Goal: Task Accomplishment & Management: Use online tool/utility

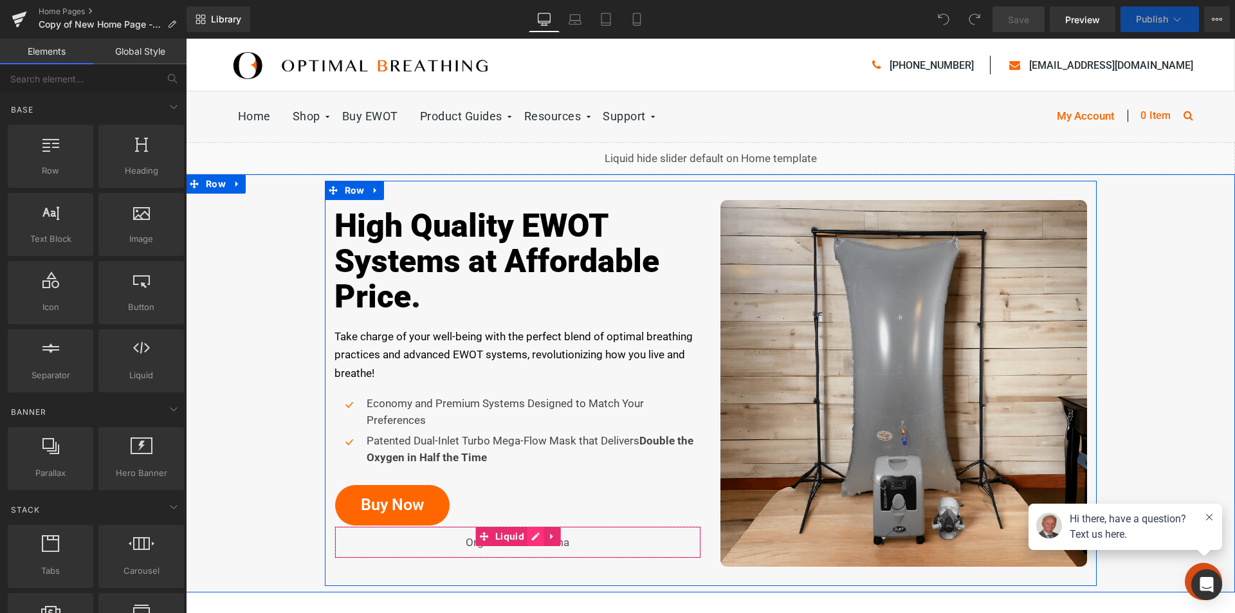
click at [531, 539] on icon at bounding box center [535, 536] width 9 height 10
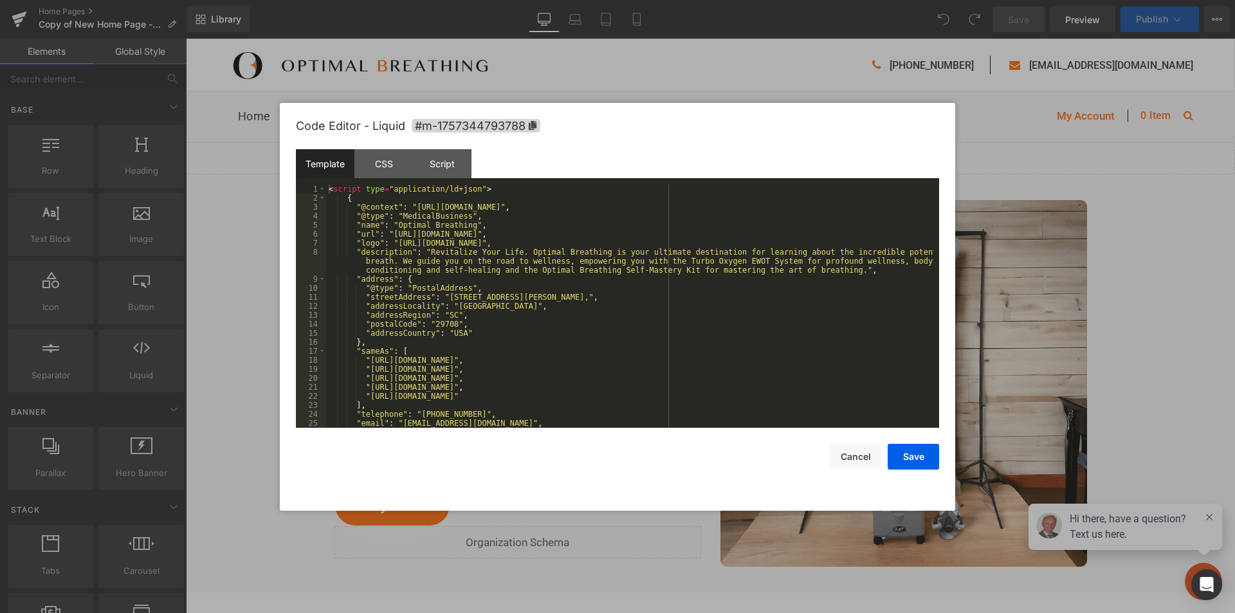
click at [409, 261] on div "< script type = "application/ld+json" > { "@context" : "[URL][DOMAIN_NAME]" , "…" at bounding box center [630, 315] width 608 height 261
click at [907, 456] on button "Save" at bounding box center [913, 457] width 51 height 26
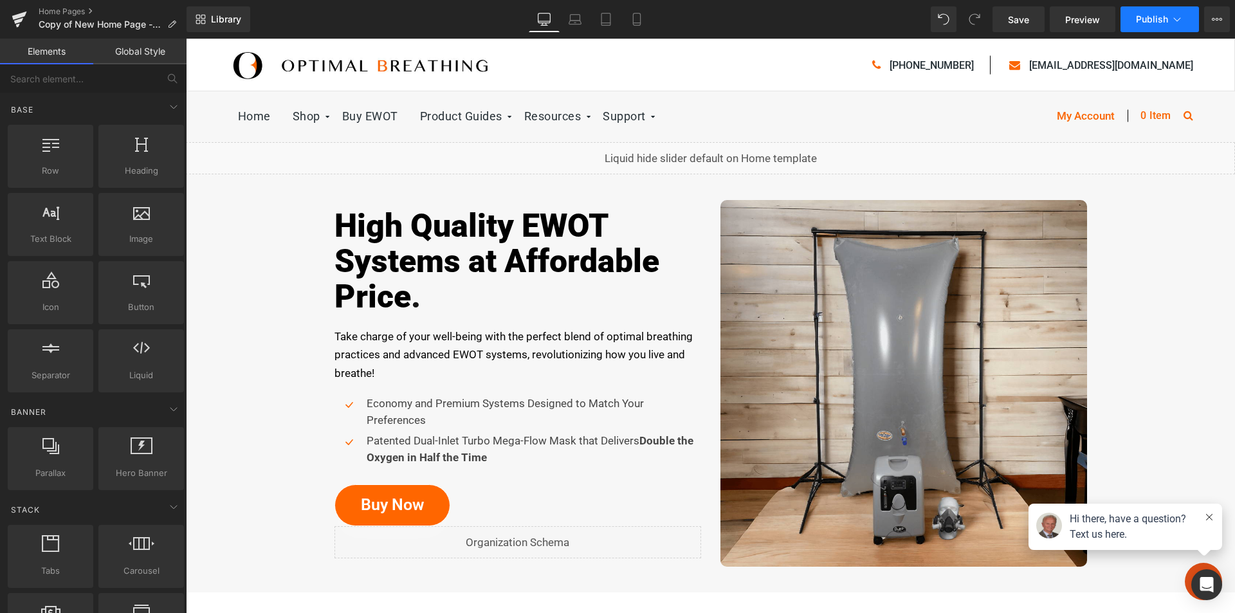
click at [1159, 21] on span "Publish" at bounding box center [1152, 19] width 32 height 10
click at [1022, 24] on span "Save" at bounding box center [1018, 20] width 21 height 14
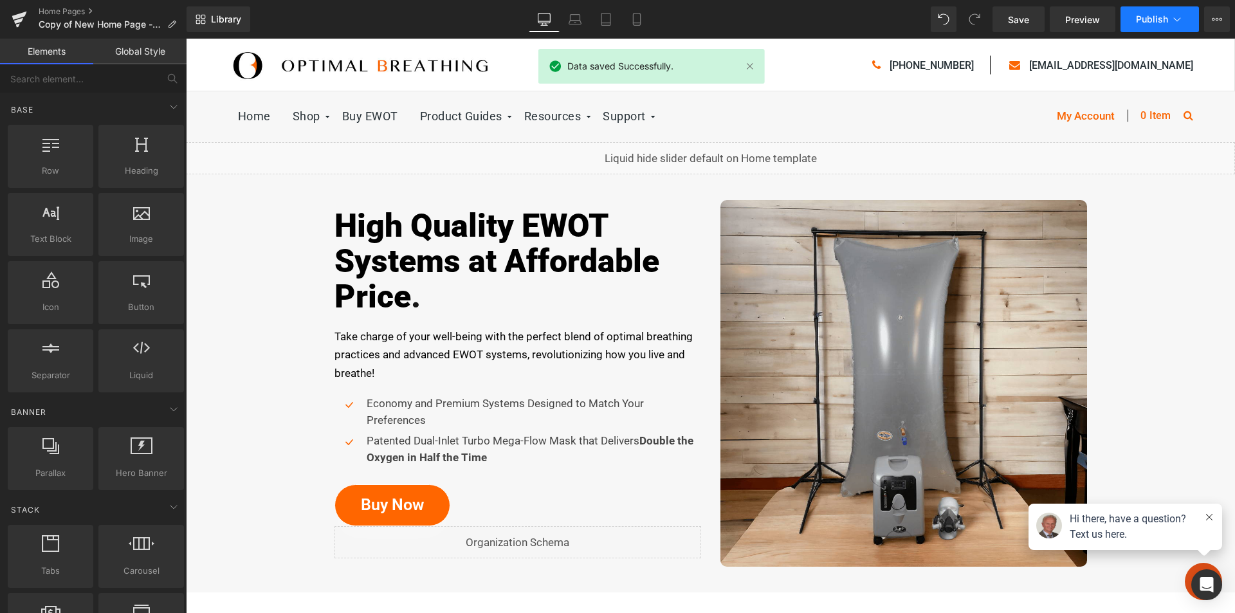
click at [1169, 14] on button "Publish" at bounding box center [1160, 19] width 78 height 26
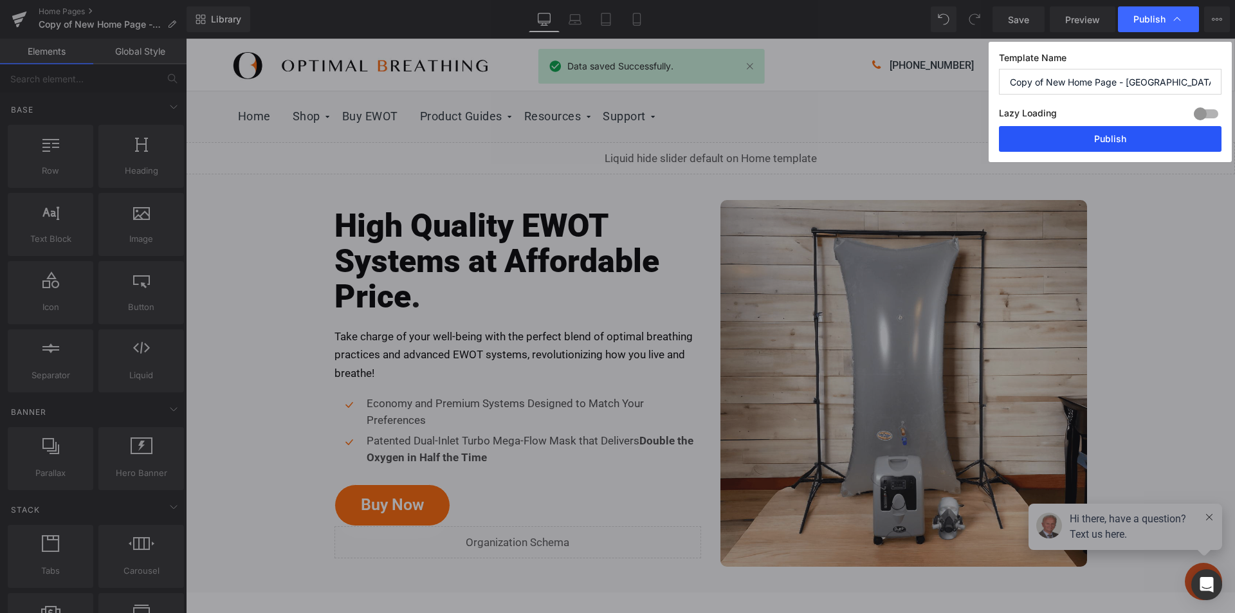
click at [1113, 142] on button "Publish" at bounding box center [1110, 139] width 223 height 26
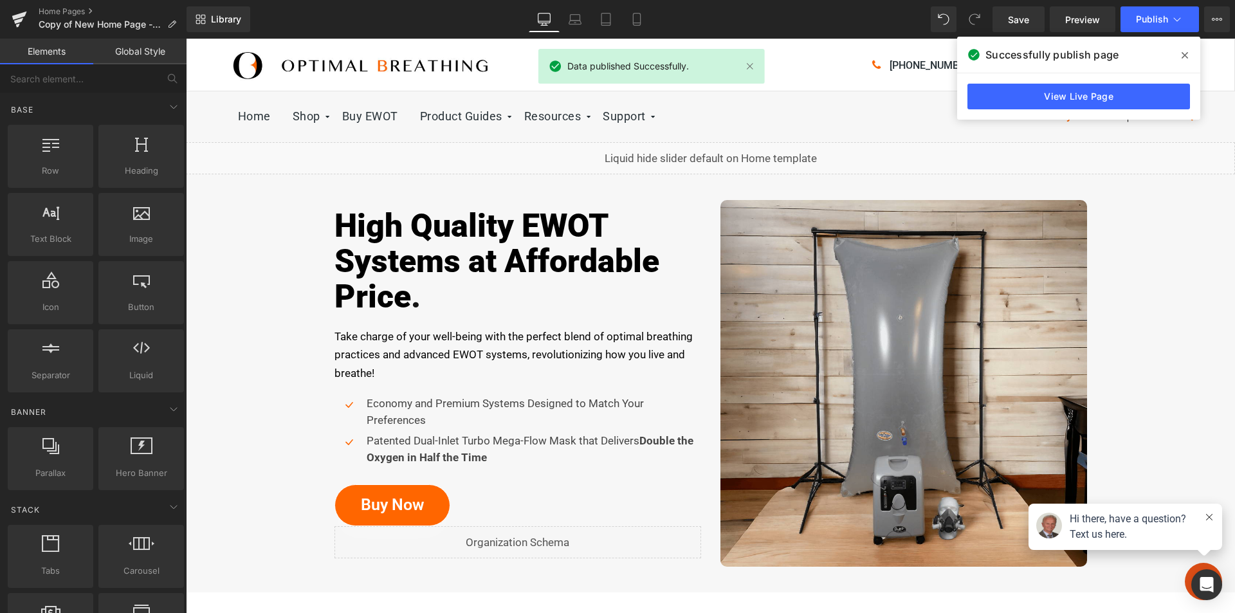
click at [1182, 52] on icon at bounding box center [1185, 55] width 6 height 10
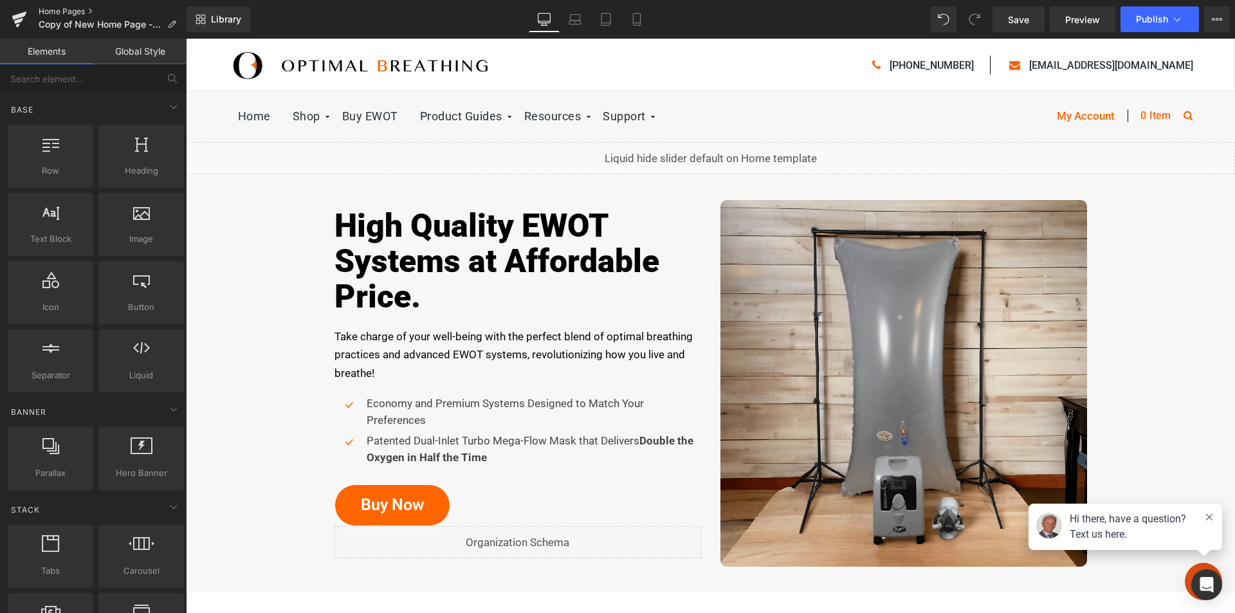
click at [50, 13] on link "Home Pages" at bounding box center [113, 11] width 148 height 10
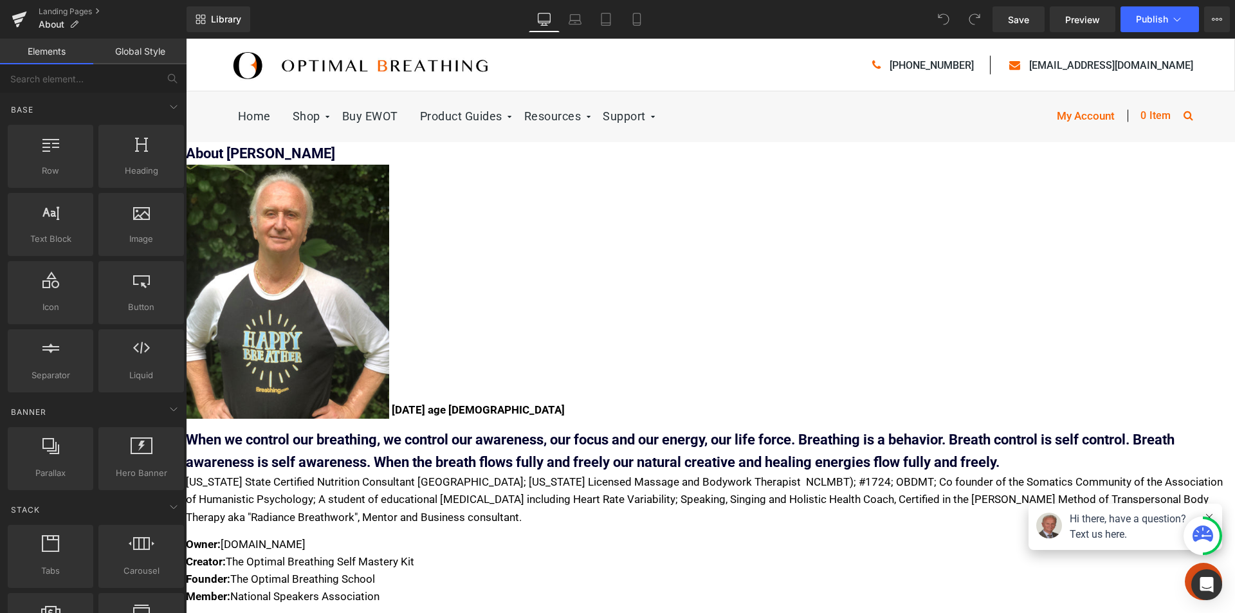
click at [817, 77] on div at bounding box center [710, 65] width 965 height 32
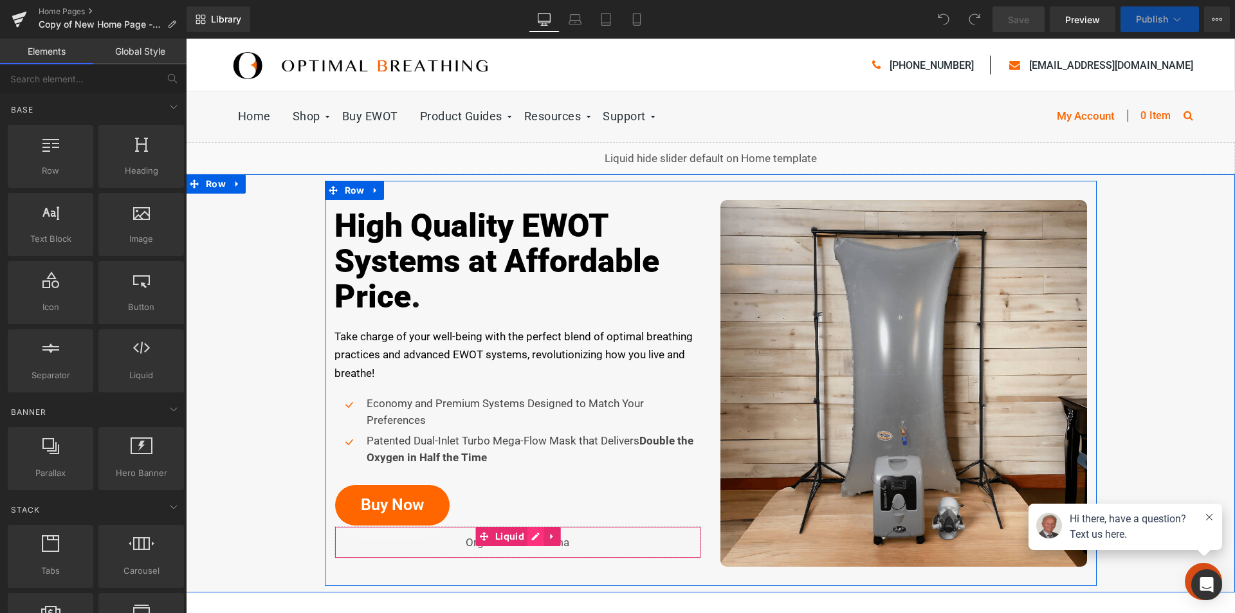
click at [531, 535] on icon at bounding box center [535, 536] width 9 height 10
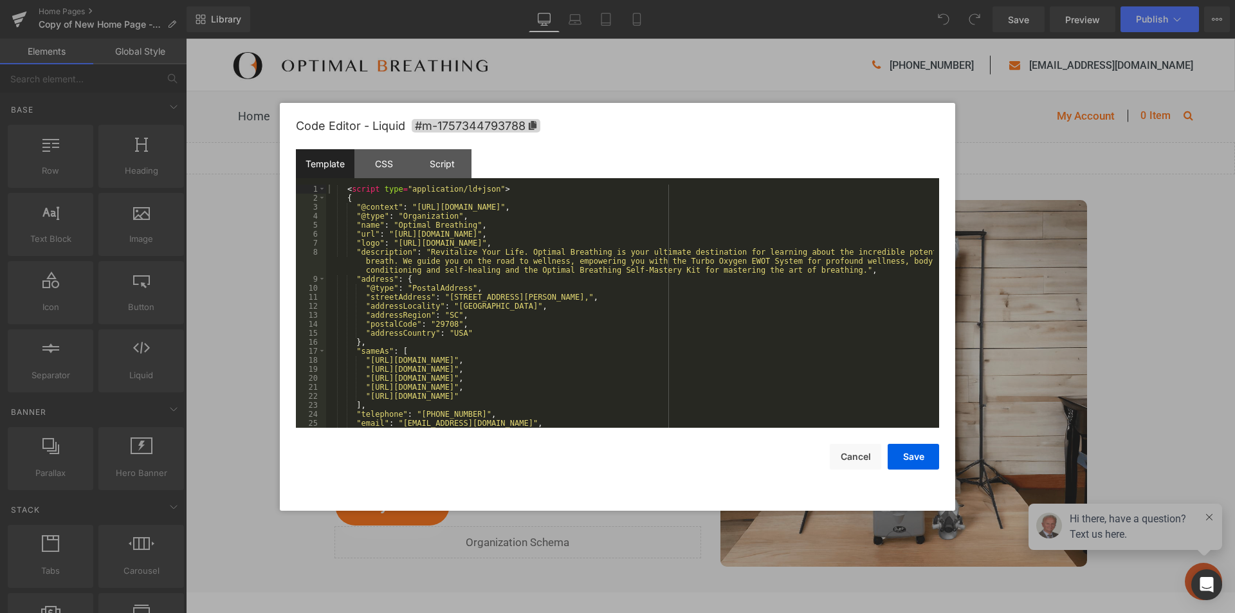
click at [449, 326] on div "< script type = "application/ld+json" > { "@context" : "https://schema.org" , "…" at bounding box center [630, 315] width 608 height 261
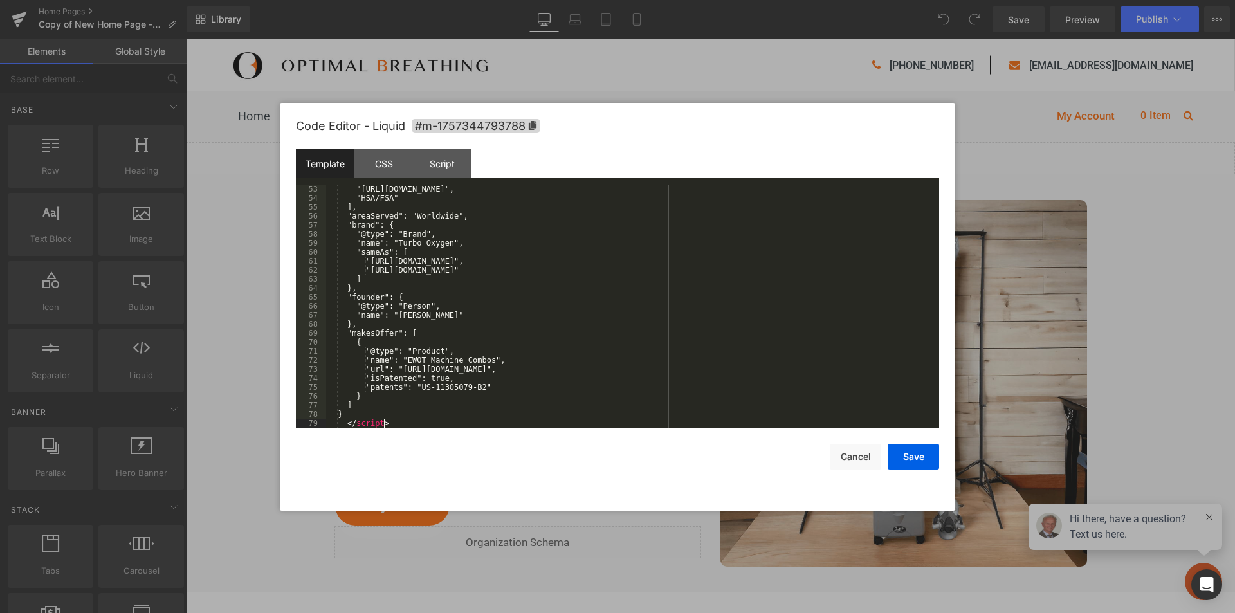
scroll to position [486, 0]
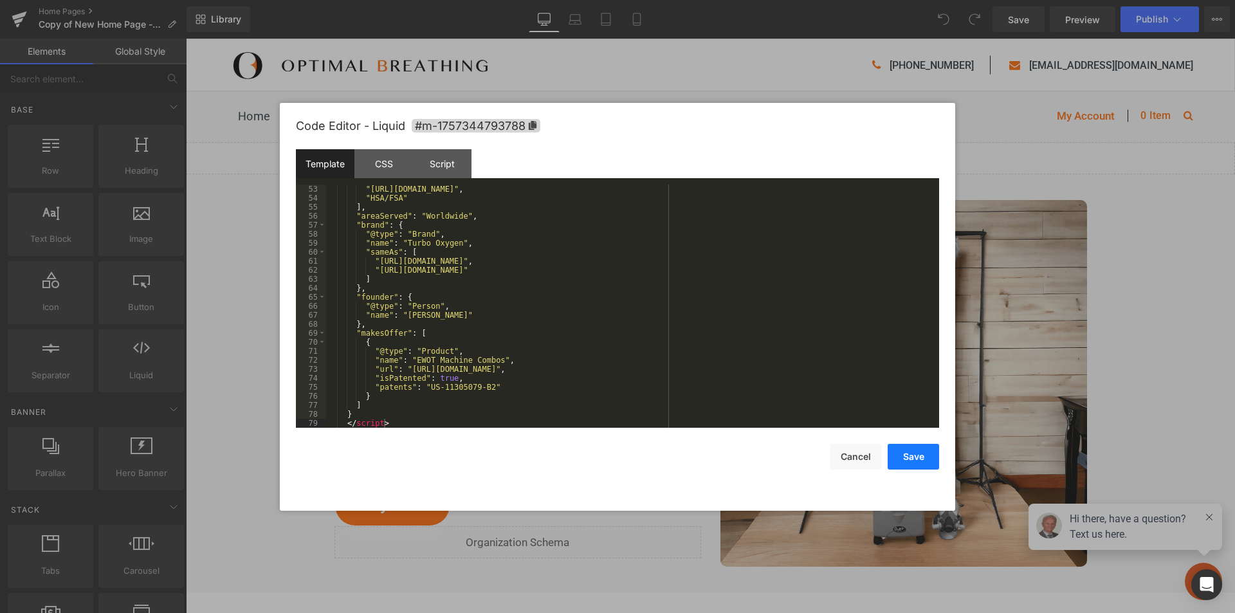
click at [911, 459] on button "Save" at bounding box center [913, 457] width 51 height 26
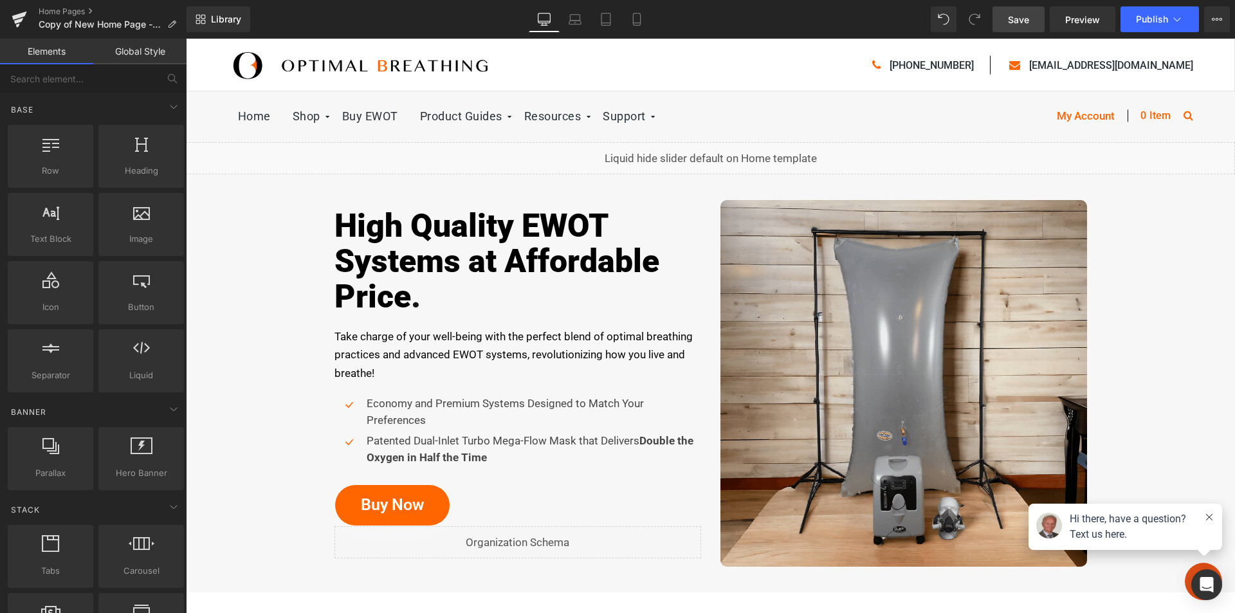
click at [1026, 21] on span "Save" at bounding box center [1018, 20] width 21 height 14
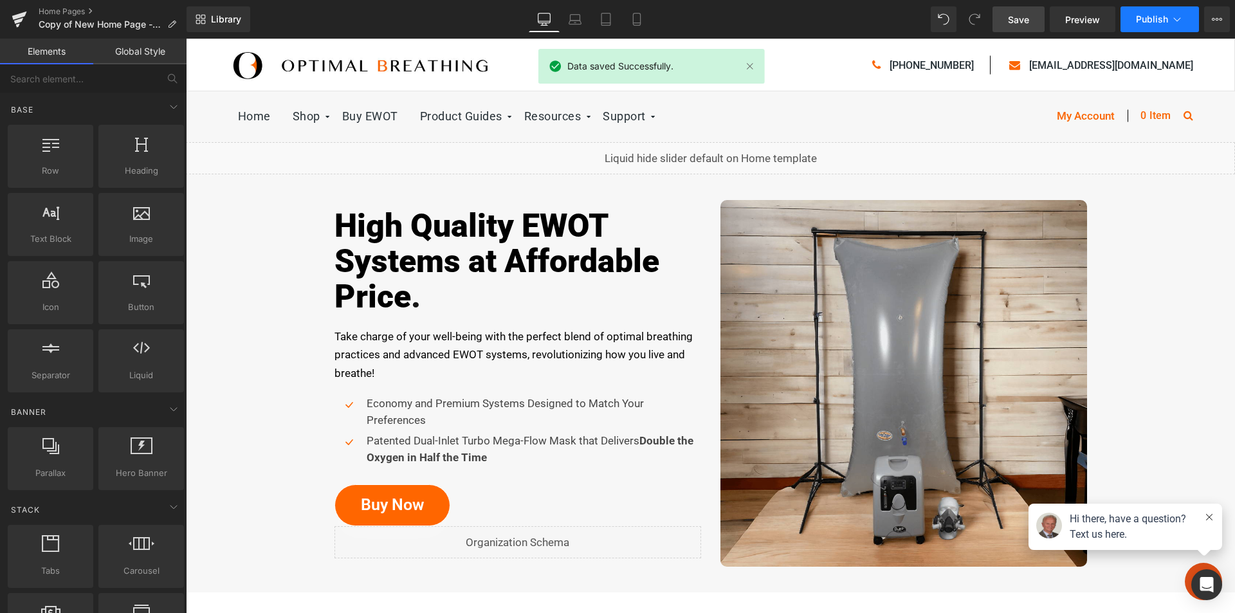
click at [1165, 20] on span "Publish" at bounding box center [1152, 19] width 32 height 10
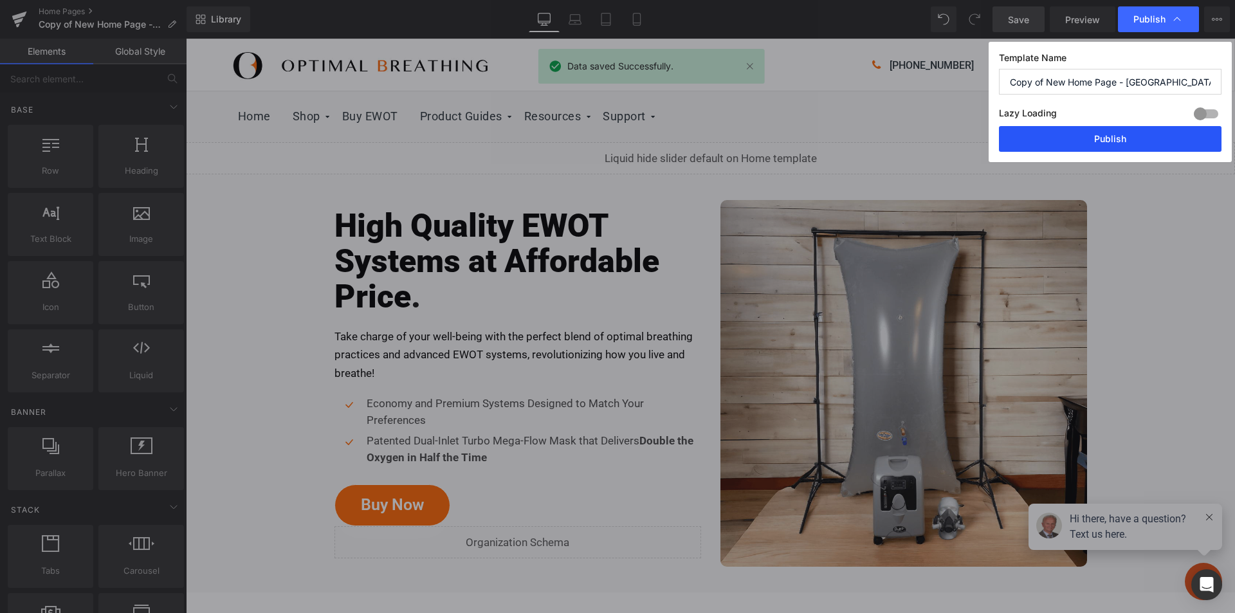
click at [1120, 143] on button "Publish" at bounding box center [1110, 139] width 223 height 26
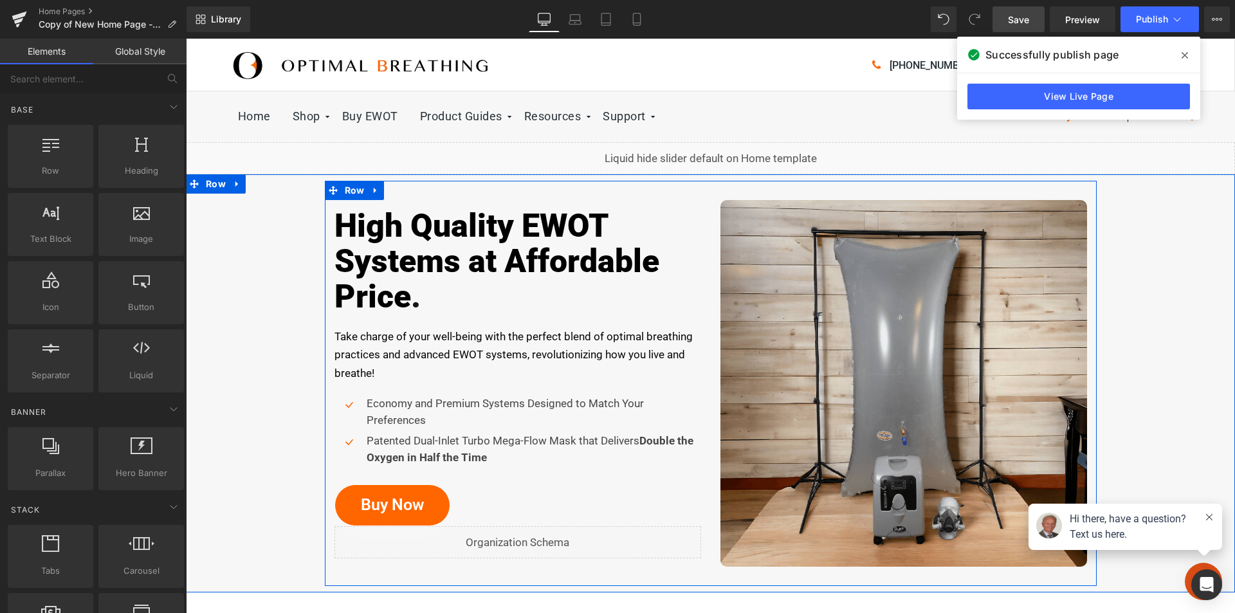
click at [530, 539] on icon at bounding box center [532, 537] width 7 height 8
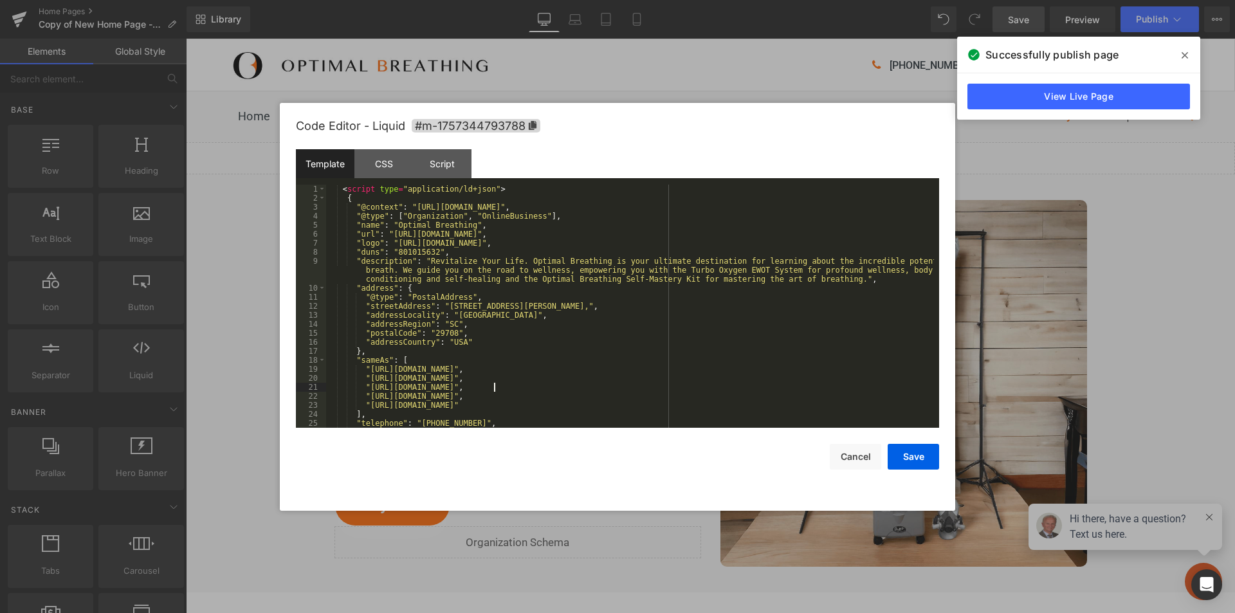
click at [493, 387] on div "< script type = "application/ld+json" > { "@context" : "https://schema.org" , "…" at bounding box center [630, 315] width 608 height 261
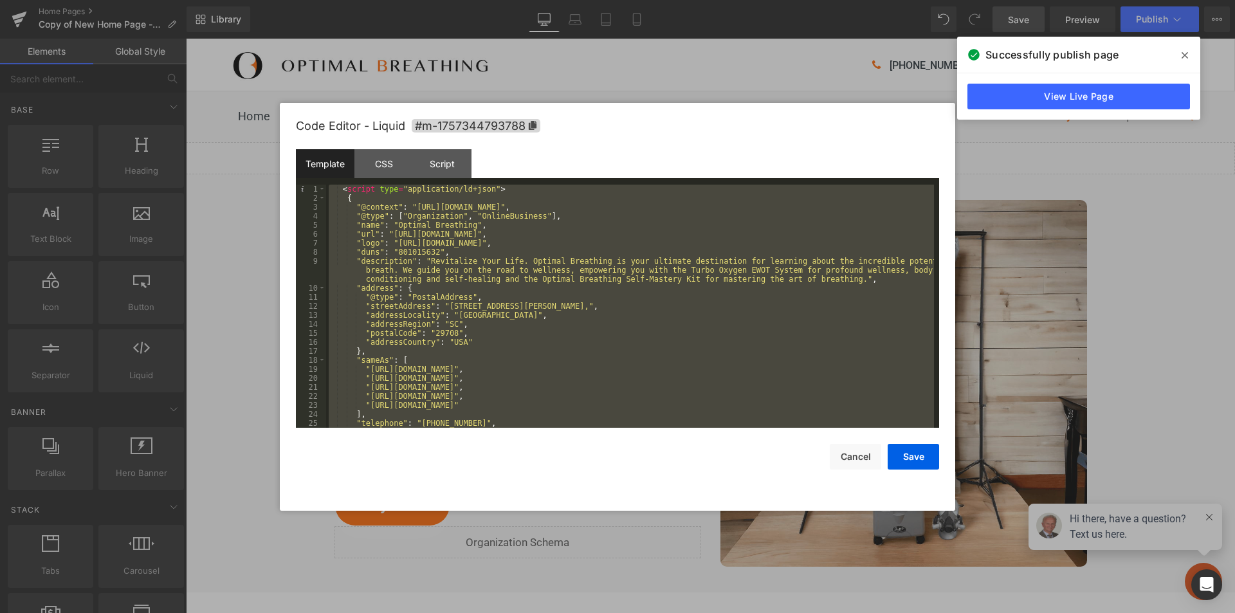
scroll to position [468, 0]
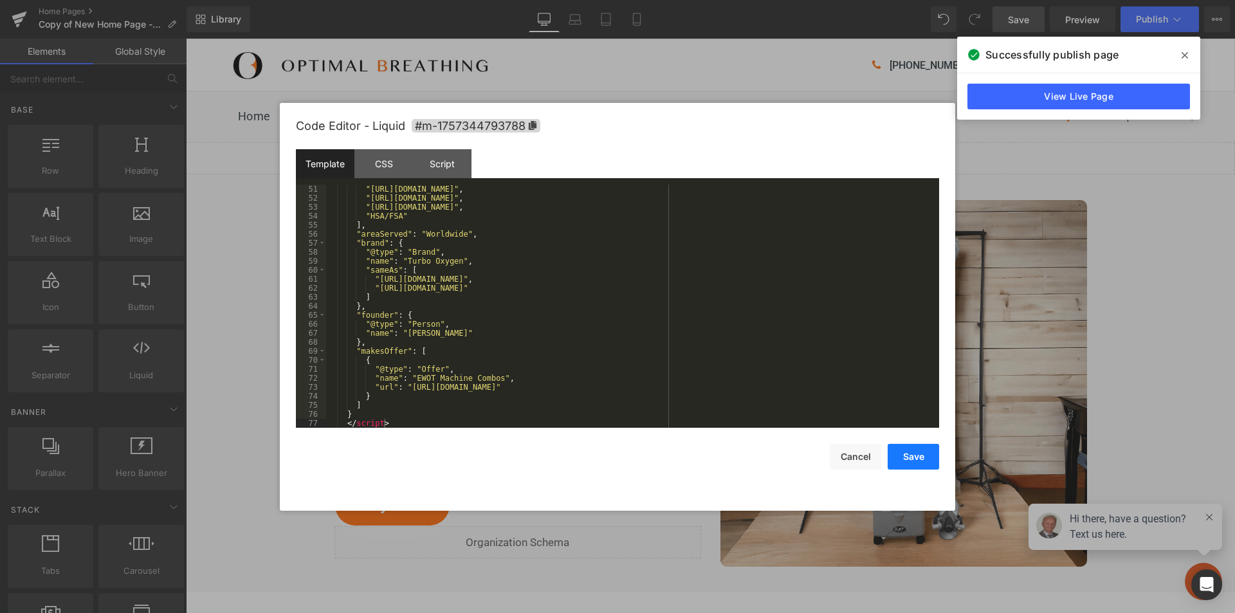
click at [906, 456] on button "Save" at bounding box center [913, 457] width 51 height 26
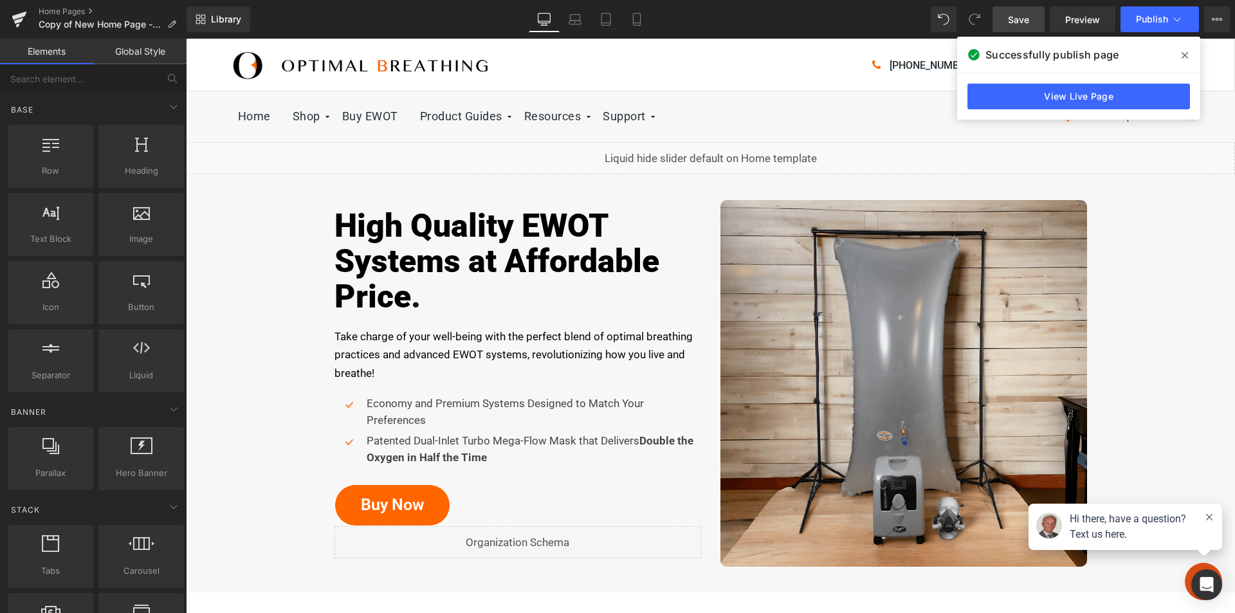
click at [1025, 22] on span "Save" at bounding box center [1018, 20] width 21 height 14
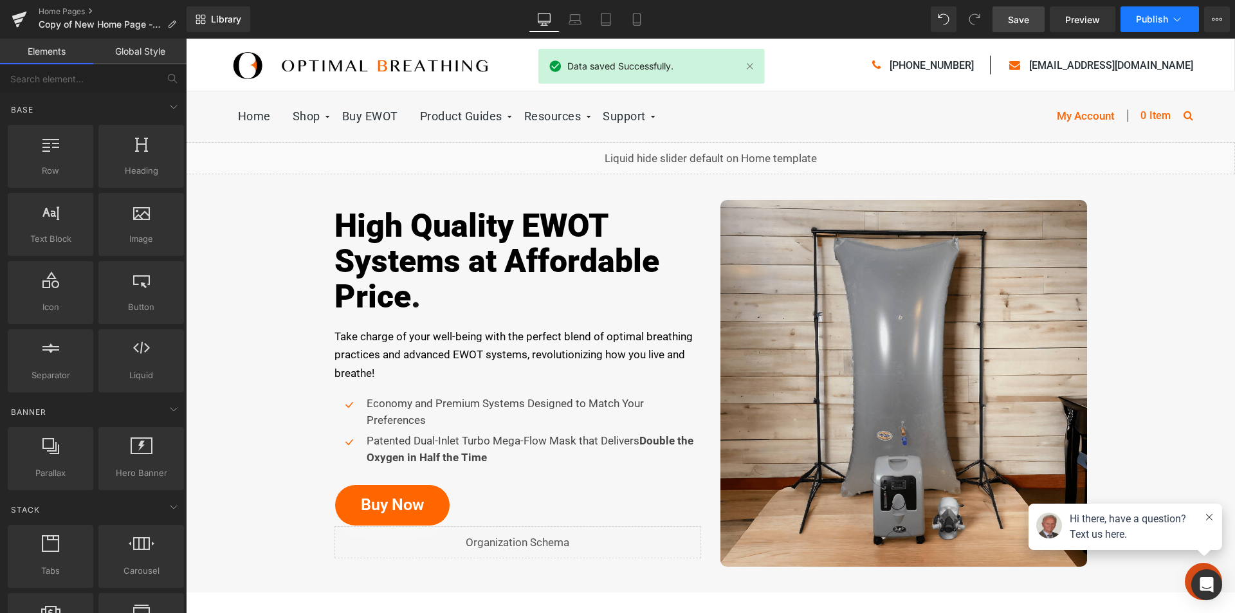
click at [1169, 16] on button "Publish" at bounding box center [1160, 19] width 78 height 26
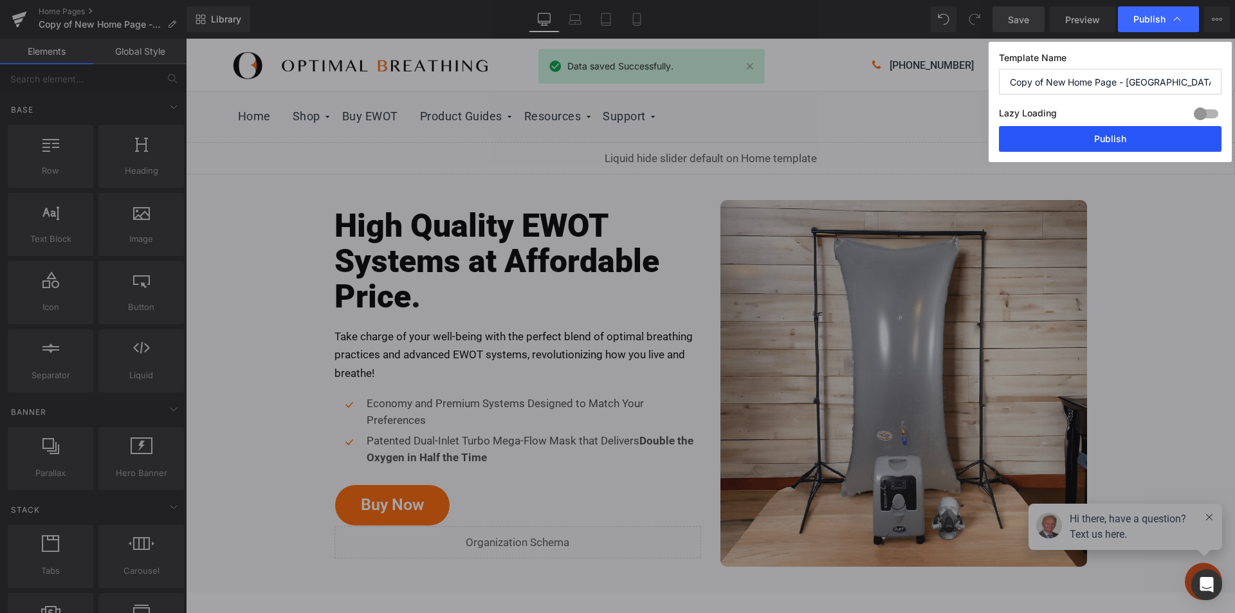
click at [1118, 139] on button "Publish" at bounding box center [1110, 139] width 223 height 26
